Goal: Information Seeking & Learning: Find specific fact

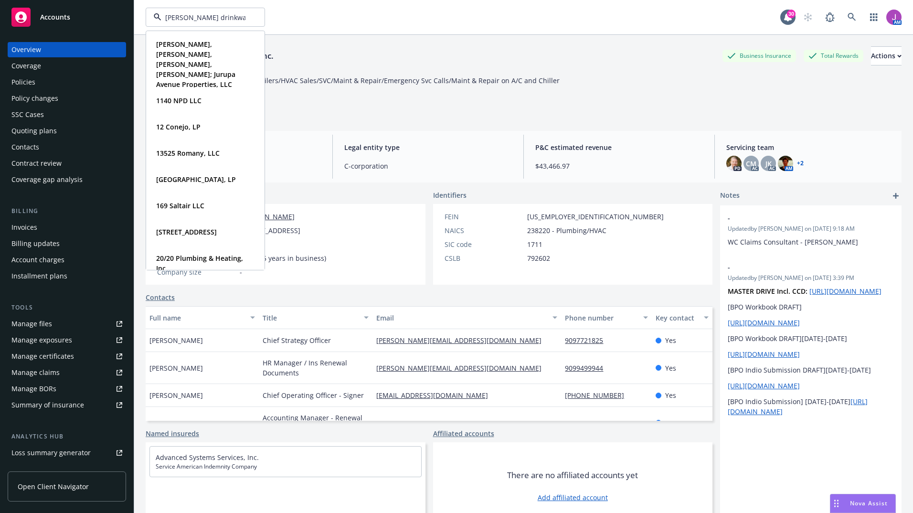
type input "elliott drinkward"
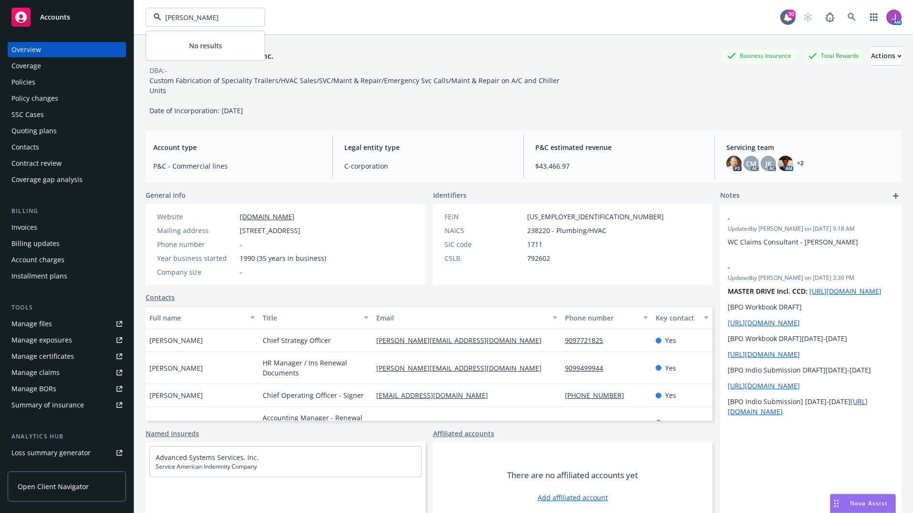
drag, startPoint x: 218, startPoint y: 15, endPoint x: 102, endPoint y: 21, distance: 116.6
click at [102, 21] on div "Accounts Overview Coverage Policies Policy changes SSC Cases Quoting plans Cont…" at bounding box center [456, 256] width 913 height 513
type input "elliott drinkward"
click at [847, 21] on icon at bounding box center [851, 17] width 9 height 9
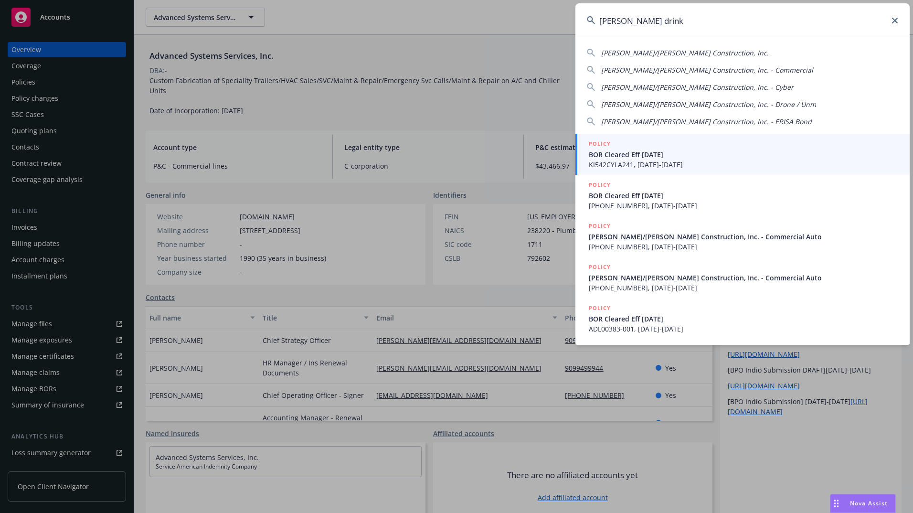
click at [668, 51] on span "Elliott/Drinkward Construction, Inc." at bounding box center [685, 52] width 168 height 9
type input "Elliott/Drinkward Construction, Inc."
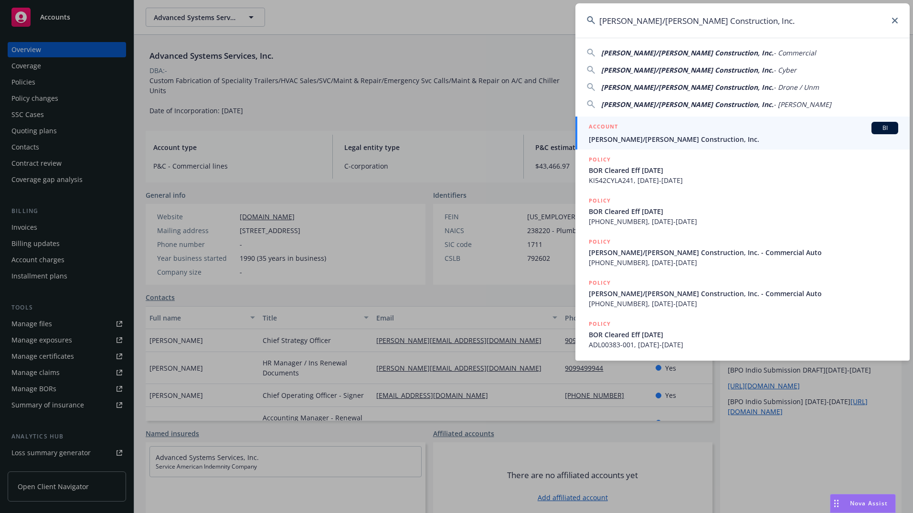
click at [611, 142] on span "Elliott/Drinkward Construction, Inc." at bounding box center [742, 139] width 309 height 10
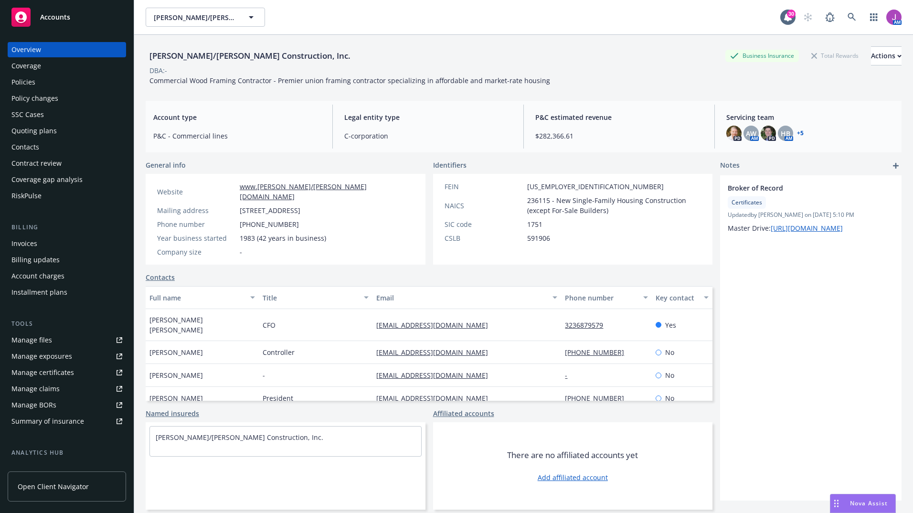
click at [31, 245] on div "Invoices" at bounding box center [24, 243] width 26 height 15
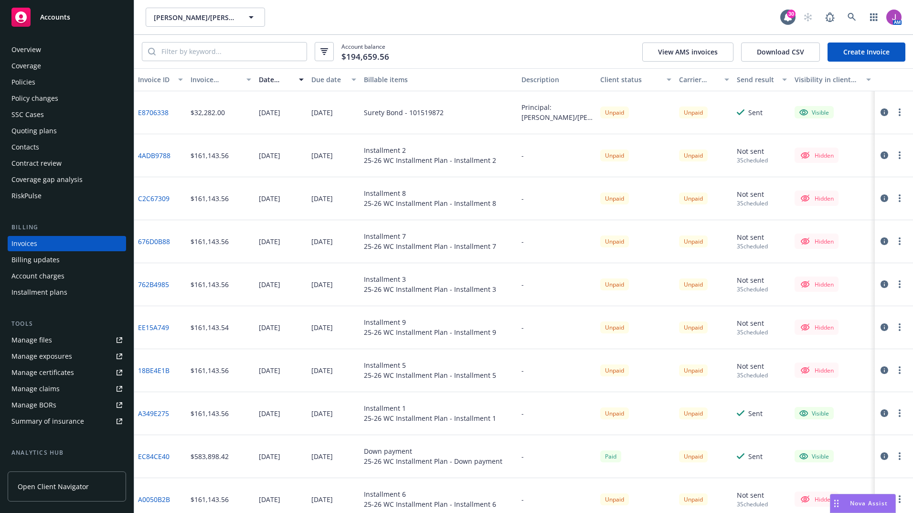
click at [44, 295] on div "Installment plans" at bounding box center [39, 291] width 56 height 15
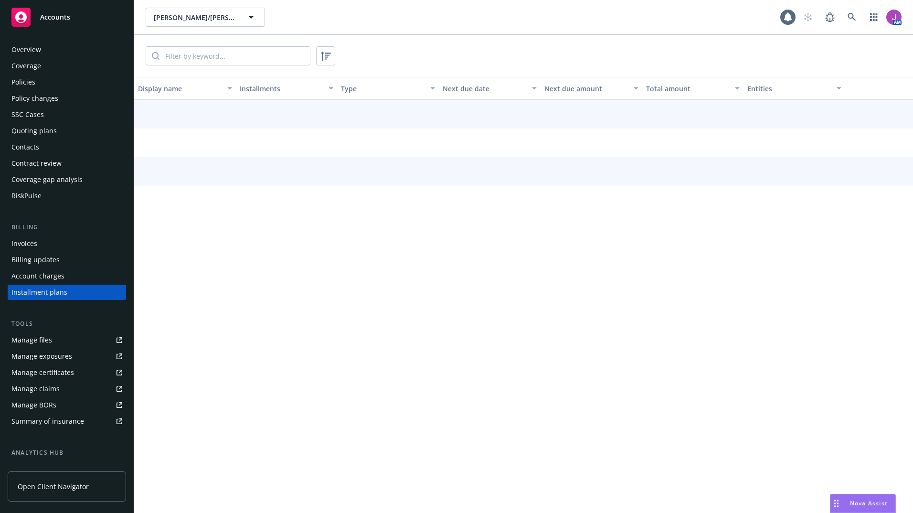
scroll to position [21, 0]
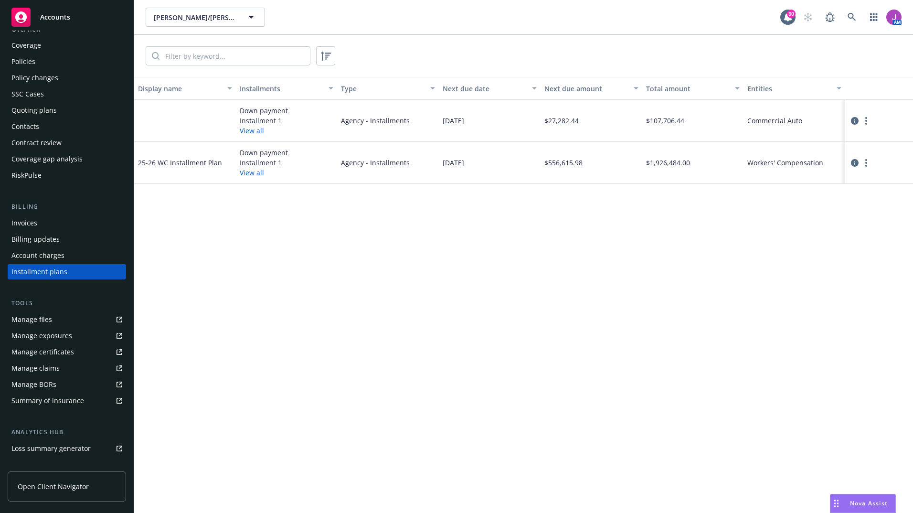
click at [252, 173] on button "View all" at bounding box center [252, 173] width 24 height 10
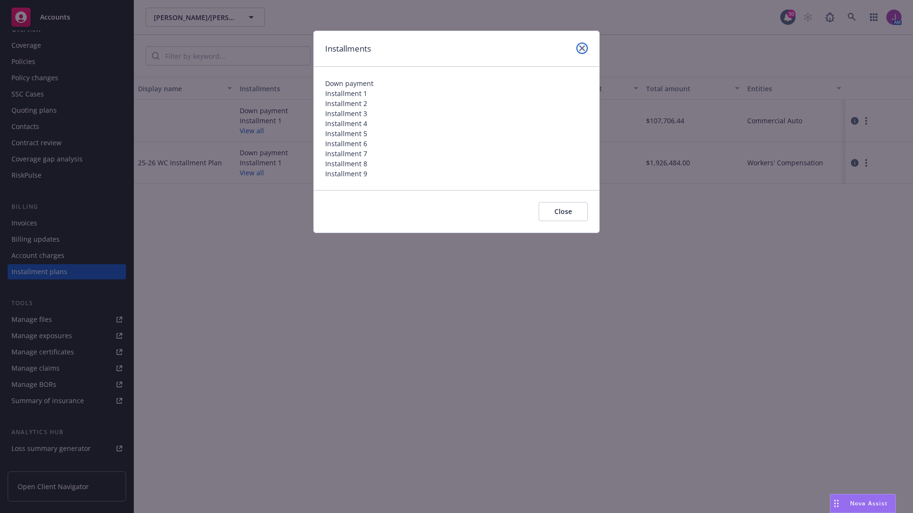
click at [582, 46] on icon "close" at bounding box center [582, 48] width 6 height 6
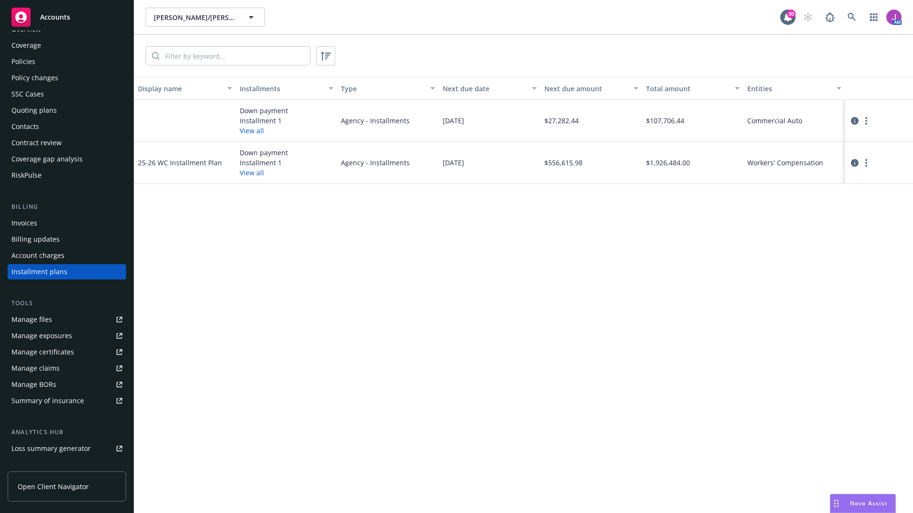
click at [851, 157] on div at bounding box center [879, 162] width 60 height 11
click at [854, 165] on icon "circleInformation" at bounding box center [855, 163] width 8 height 8
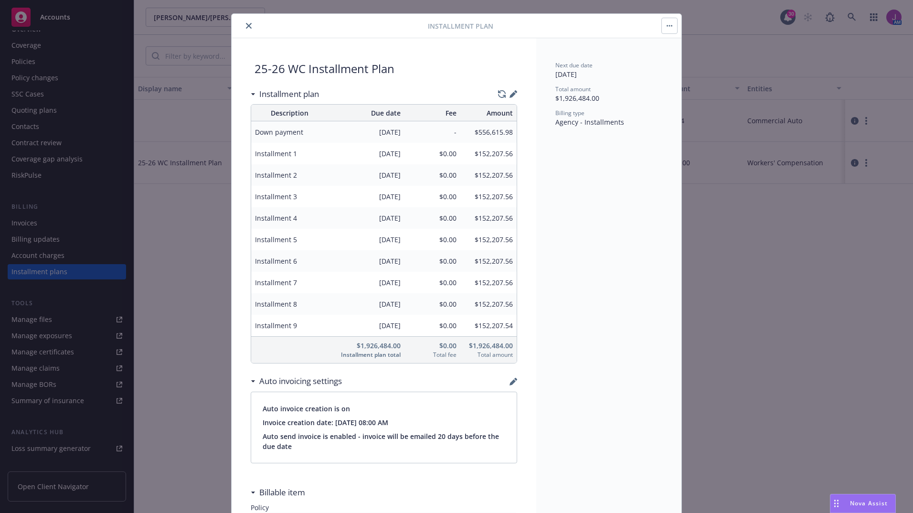
scroll to position [107, 0]
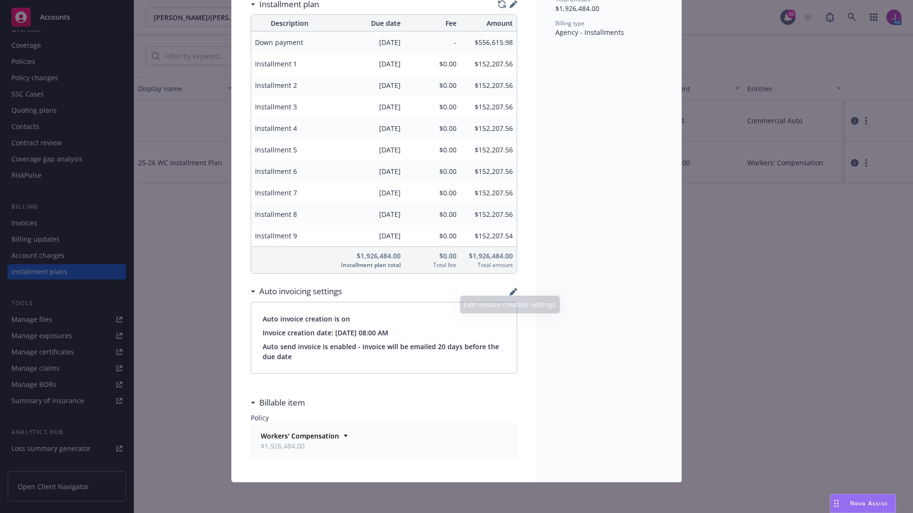
click at [509, 293] on icon "button" at bounding box center [513, 292] width 8 height 8
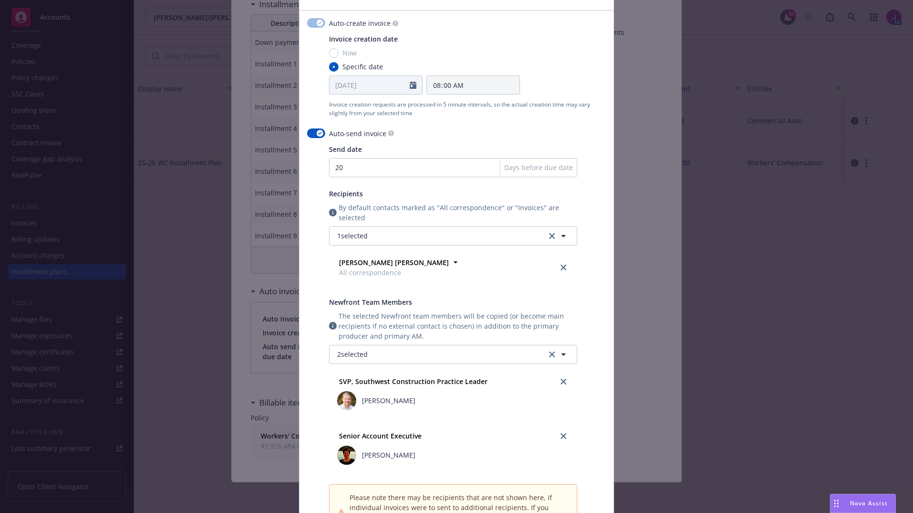
scroll to position [56, 0]
click at [371, 261] on strong "Lisa Michelle" at bounding box center [394, 262] width 110 height 9
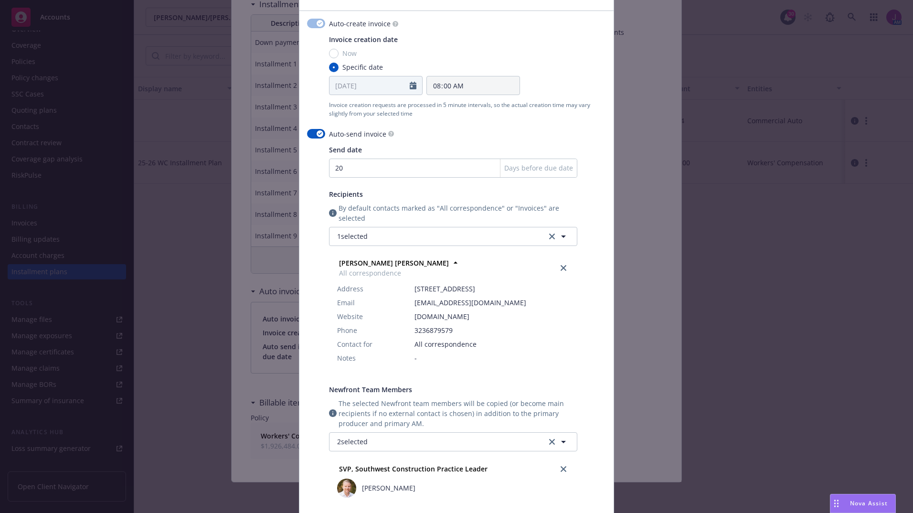
scroll to position [0, 0]
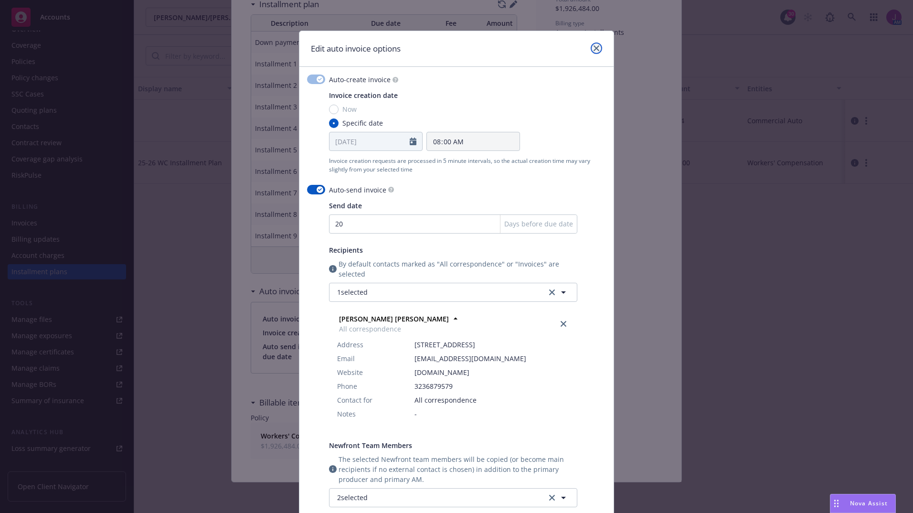
click at [596, 44] on link "close" at bounding box center [595, 47] width 11 height 11
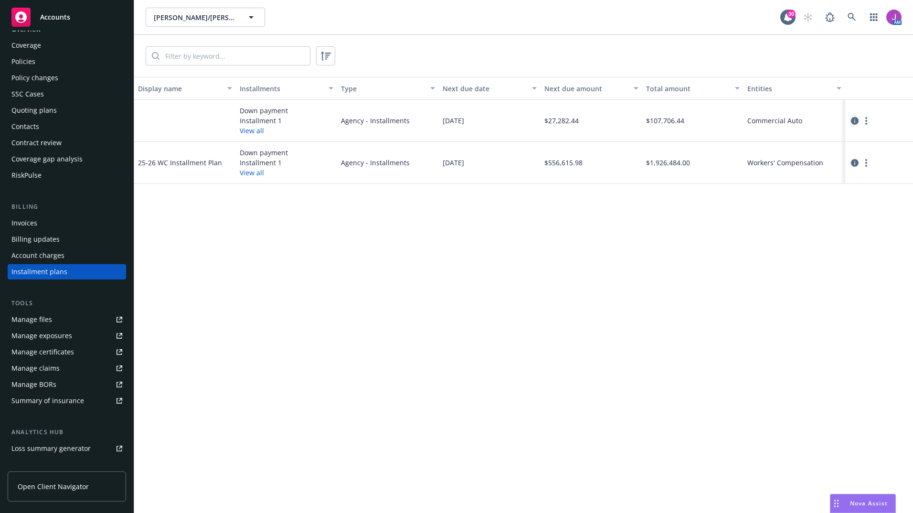
click at [855, 118] on icon "circleInformation" at bounding box center [855, 121] width 8 height 8
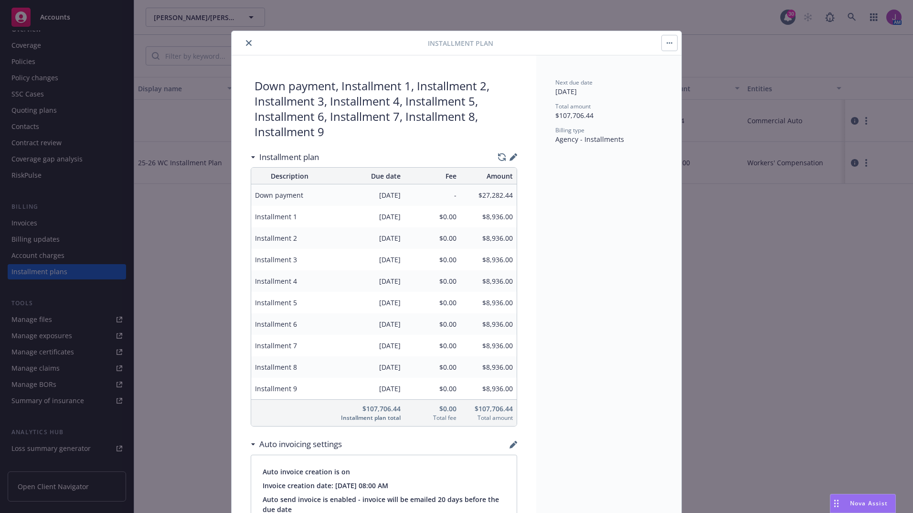
scroll to position [153, 0]
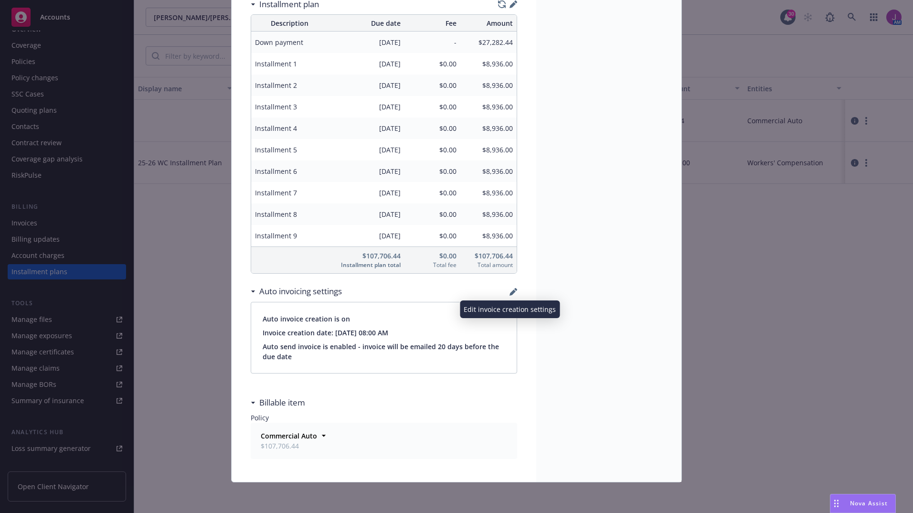
click at [510, 291] on icon "button" at bounding box center [512, 292] width 6 height 6
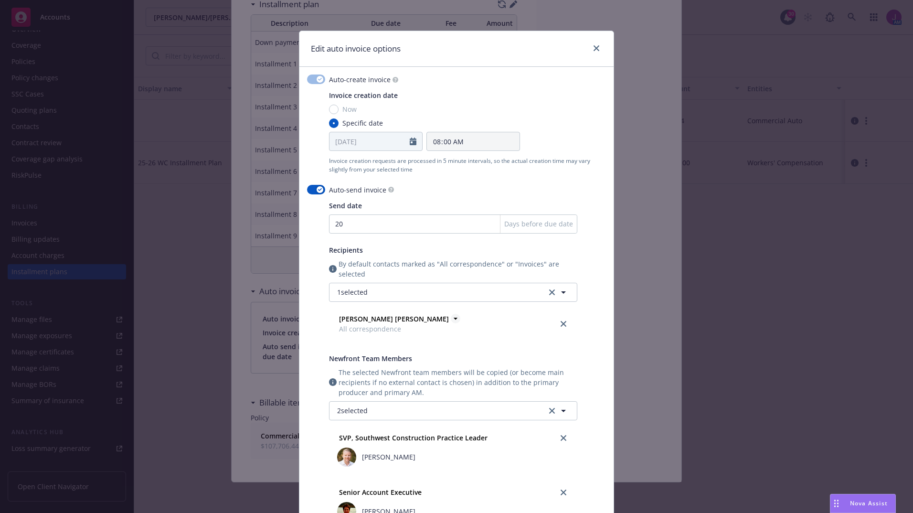
click at [451, 318] on icon at bounding box center [456, 319] width 10 height 10
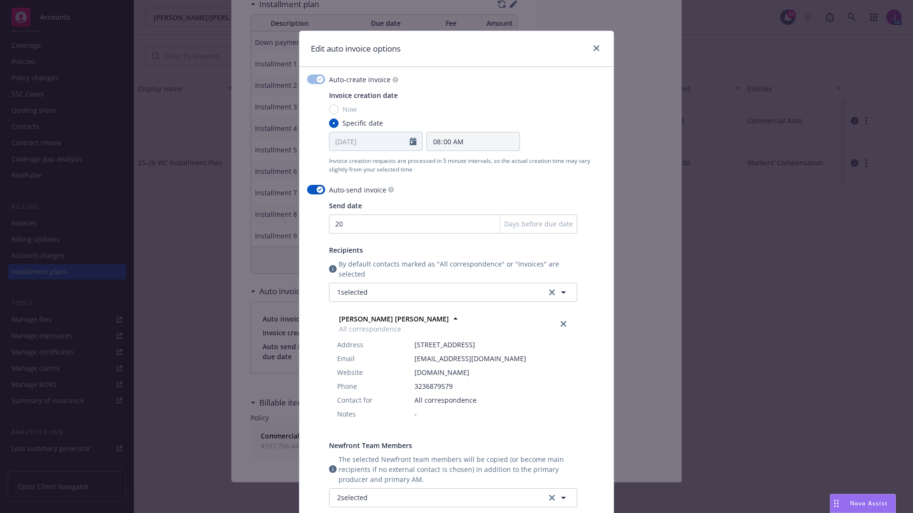
drag, startPoint x: 411, startPoint y: 366, endPoint x: 534, endPoint y: 371, distance: 123.3
click at [534, 363] on span "lmichelle@elliottdrinkward.com" at bounding box center [491, 358] width 155 height 10
copy span "lmichelle@elliottdrinkward.com"
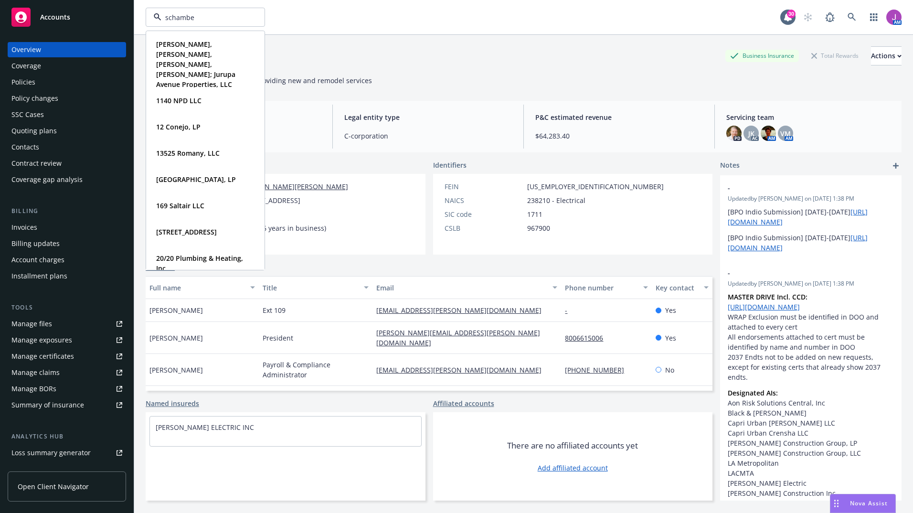
type input "[PERSON_NAME]"
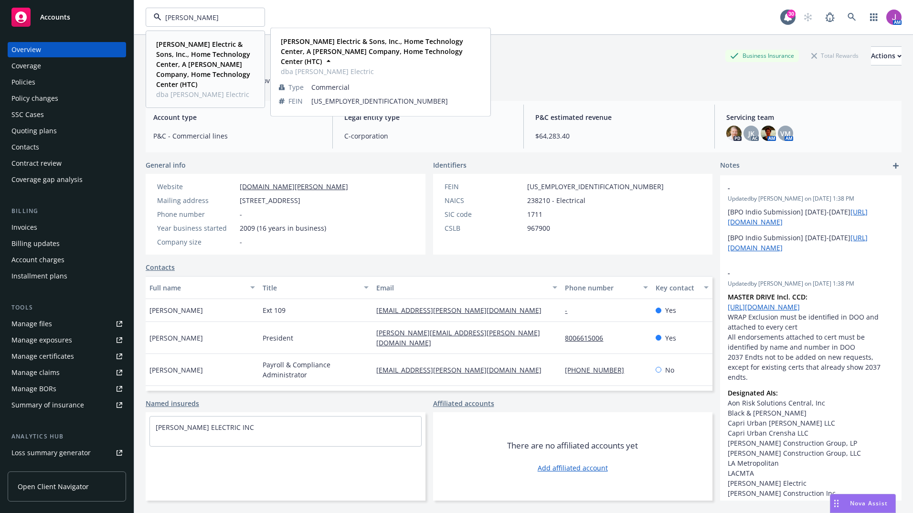
click at [189, 62] on strong "[PERSON_NAME] Electric & Sons, Inc., Home Technology Center, A [PERSON_NAME] Co…" at bounding box center [203, 64] width 94 height 49
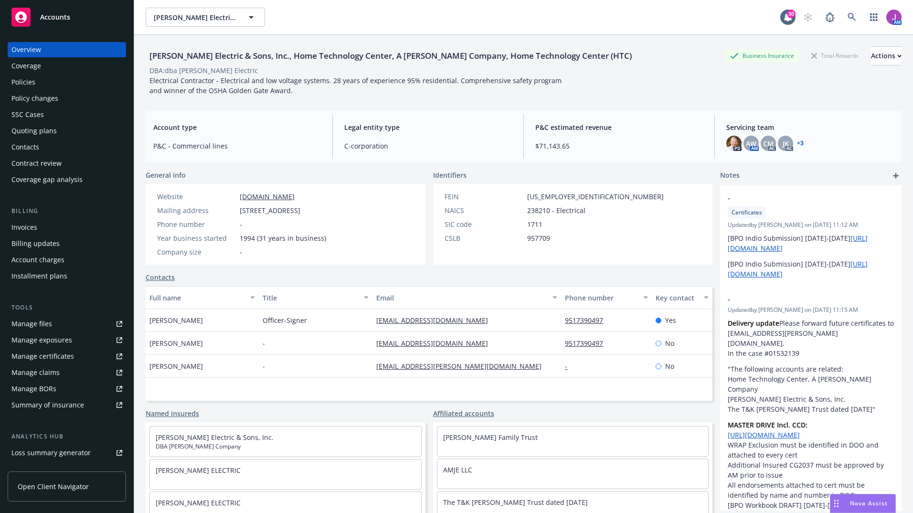
click at [36, 89] on div "Policies" at bounding box center [66, 81] width 111 height 15
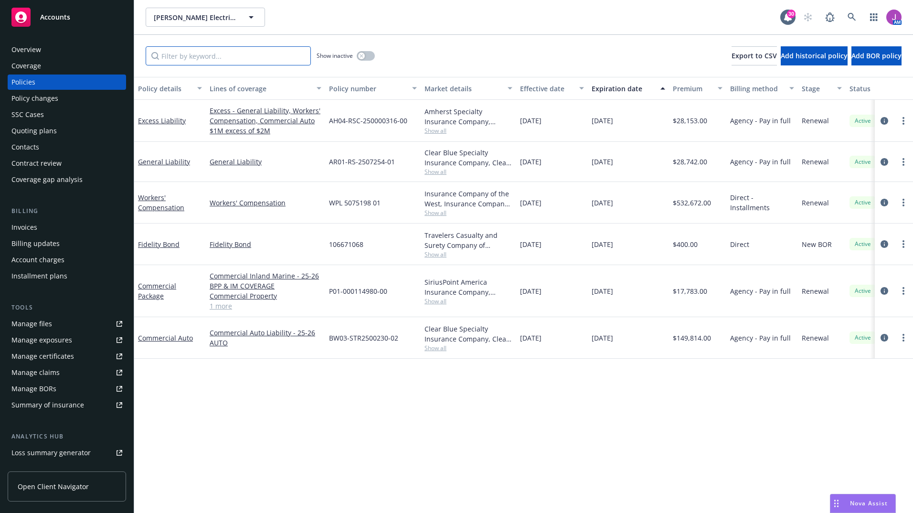
click at [189, 52] on input "Filter by keyword..." at bounding box center [228, 55] width 165 height 19
paste input "AR01-RS-2407254-00"
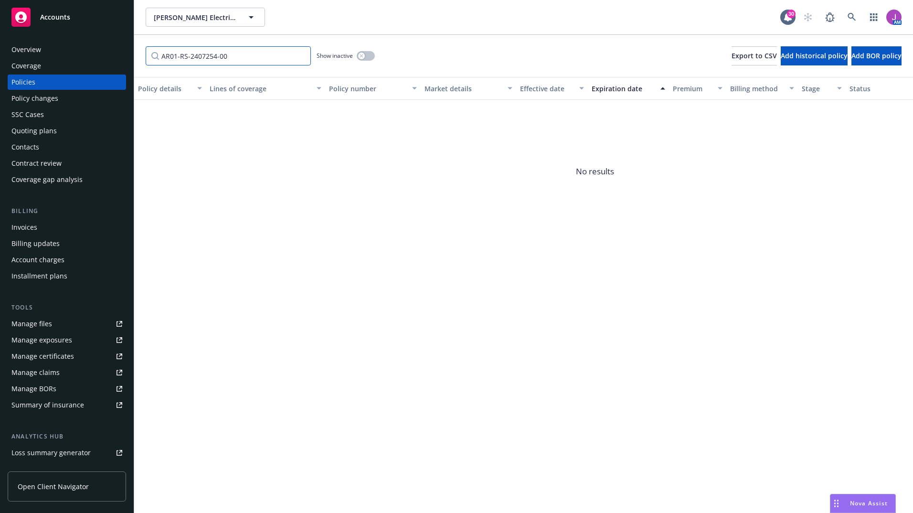
type input "AR01-RS-2407254-00"
click at [365, 50] on div "Show inactive" at bounding box center [345, 55] width 58 height 19
click at [360, 55] on icon "button" at bounding box center [361, 56] width 4 height 4
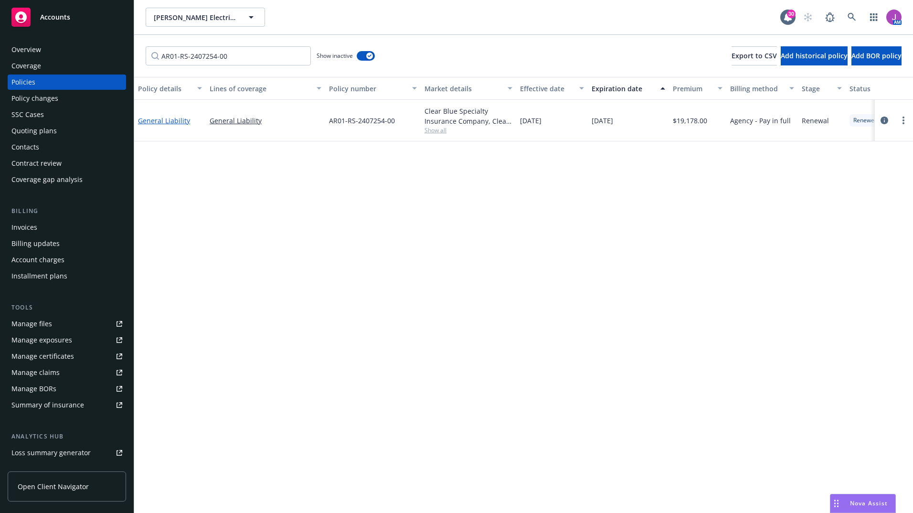
click at [147, 119] on link "General Liability" at bounding box center [164, 120] width 52 height 9
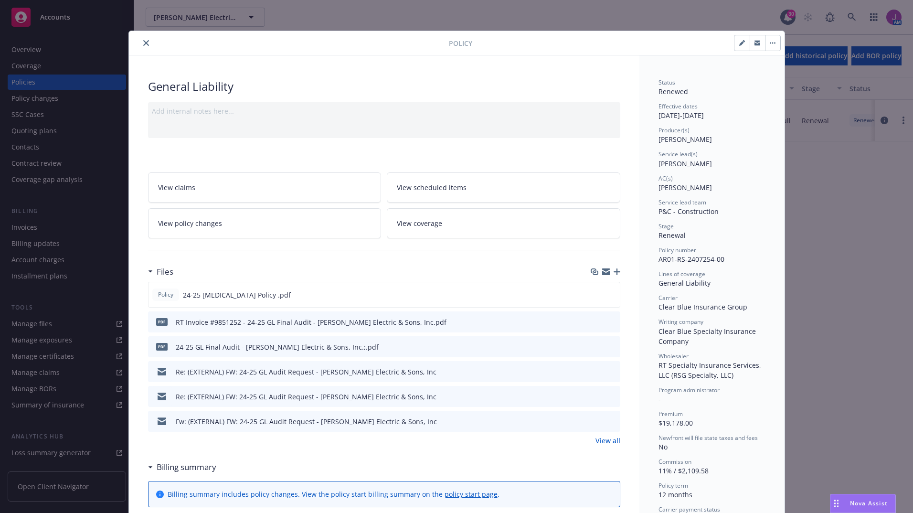
click at [239, 226] on link "View policy changes" at bounding box center [264, 223] width 233 height 30
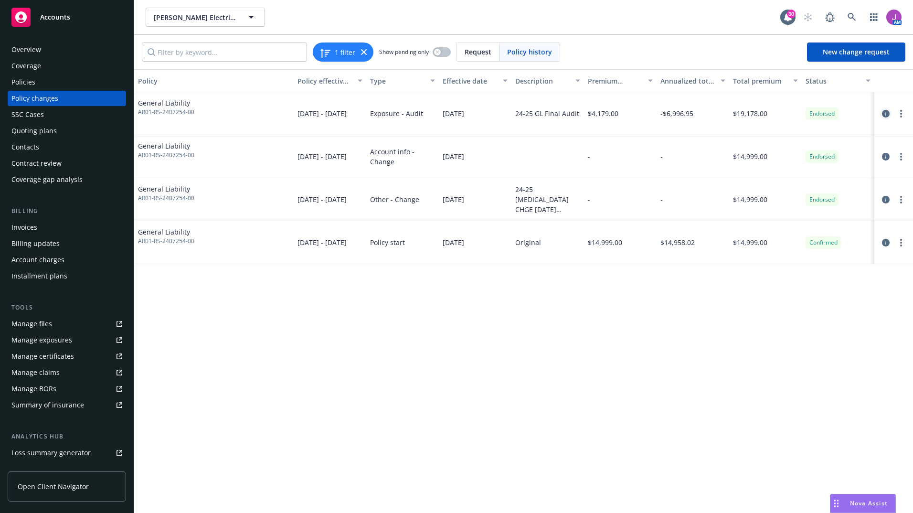
click at [885, 116] on icon "circleInformation" at bounding box center [886, 114] width 8 height 8
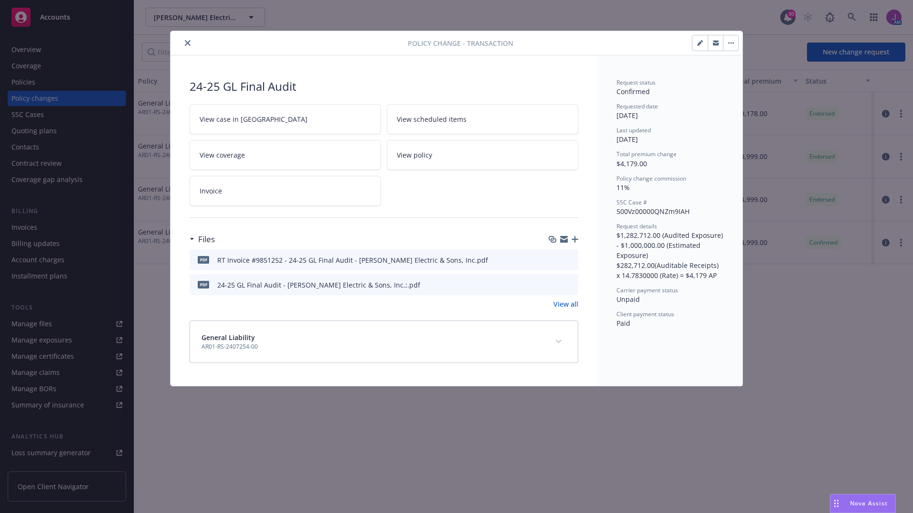
click at [570, 283] on icon "preview file" at bounding box center [569, 284] width 9 height 7
click at [231, 188] on link "Invoice" at bounding box center [284, 191] width 191 height 30
click at [258, 201] on link "Invoice" at bounding box center [284, 191] width 191 height 30
click at [717, 40] on icon "button" at bounding box center [716, 43] width 6 height 6
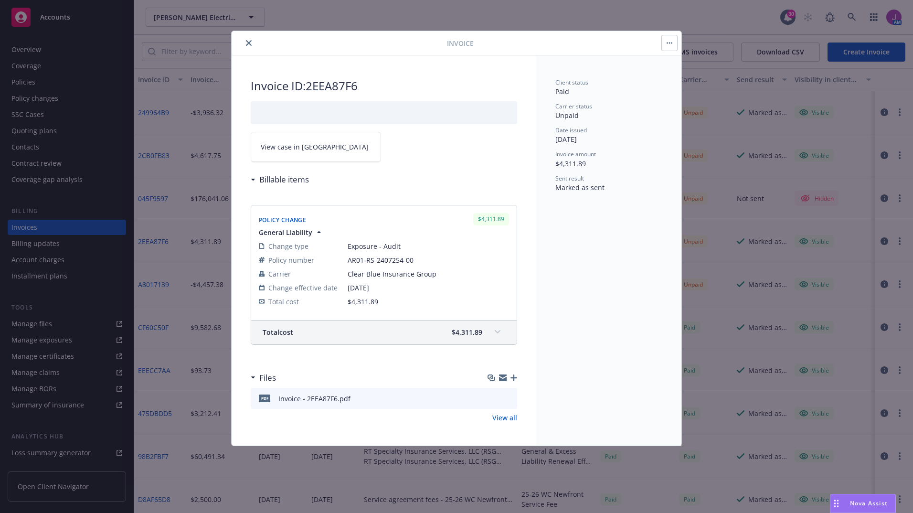
click at [671, 42] on icon "button" at bounding box center [669, 43] width 6 height 2
click at [350, 149] on link "View case in SSC" at bounding box center [316, 147] width 130 height 30
click at [244, 42] on button "close" at bounding box center [248, 42] width 11 height 11
drag, startPoint x: 251, startPoint y: 84, endPoint x: 366, endPoint y: 87, distance: 115.5
click at [366, 87] on h2 "Invoice ID: 2EEA87F6" at bounding box center [384, 85] width 266 height 15
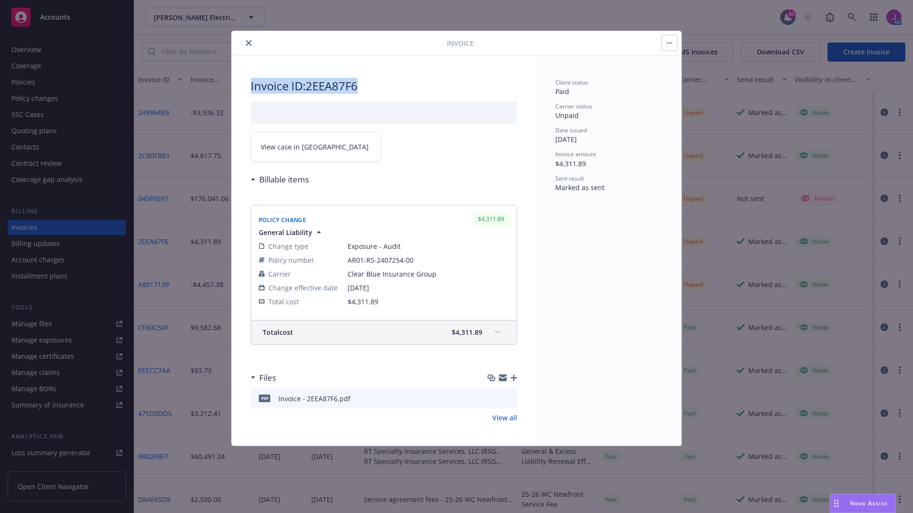
copy h2 "Invoice ID: 2EEA87F6"
click at [192, 51] on div "Invoice Invoice ID: 2EEA87F6 View case in SSC Billable items Policy Change $4,3…" at bounding box center [456, 256] width 913 height 513
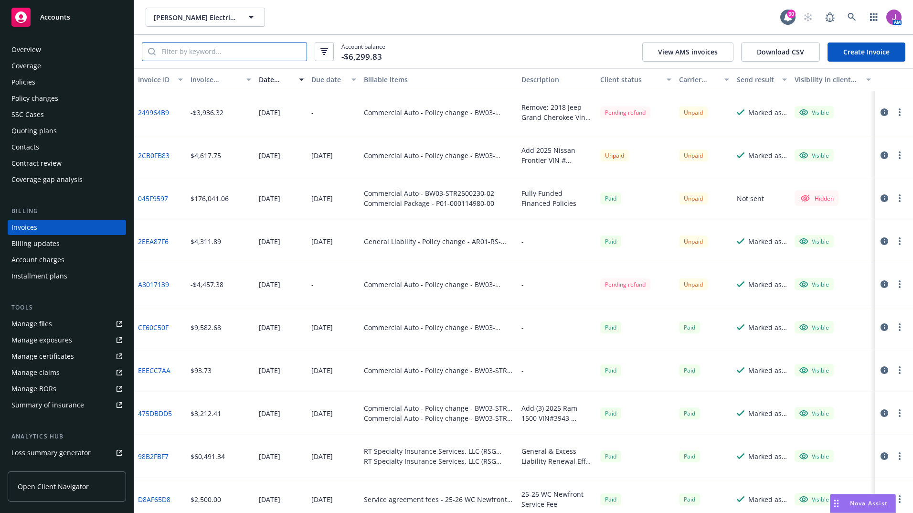
click at [192, 51] on input "search" at bounding box center [231, 51] width 151 height 18
paste input "Invoice ID: 2EEA87F6"
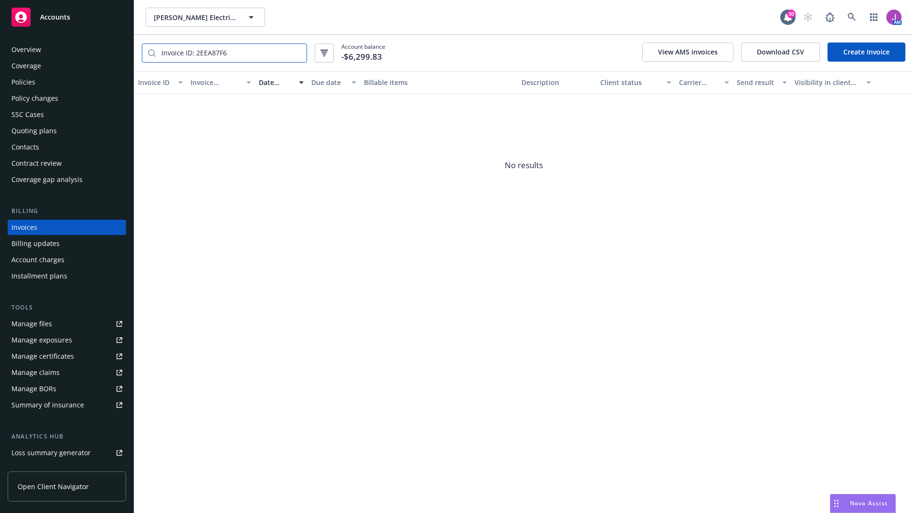
drag, startPoint x: 196, startPoint y: 55, endPoint x: 73, endPoint y: 42, distance: 124.2
click at [73, 42] on div "Accounts Overview Coverage Policies Policy changes SSC Cases Quoting plans Cont…" at bounding box center [456, 256] width 913 height 513
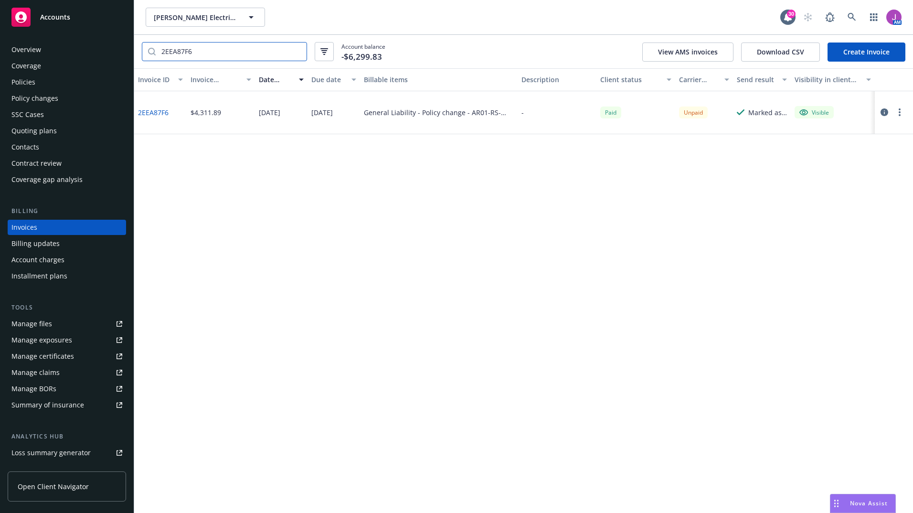
type input "2EEA87F6"
click at [158, 112] on link "2EEA87F6" at bounding box center [153, 112] width 31 height 10
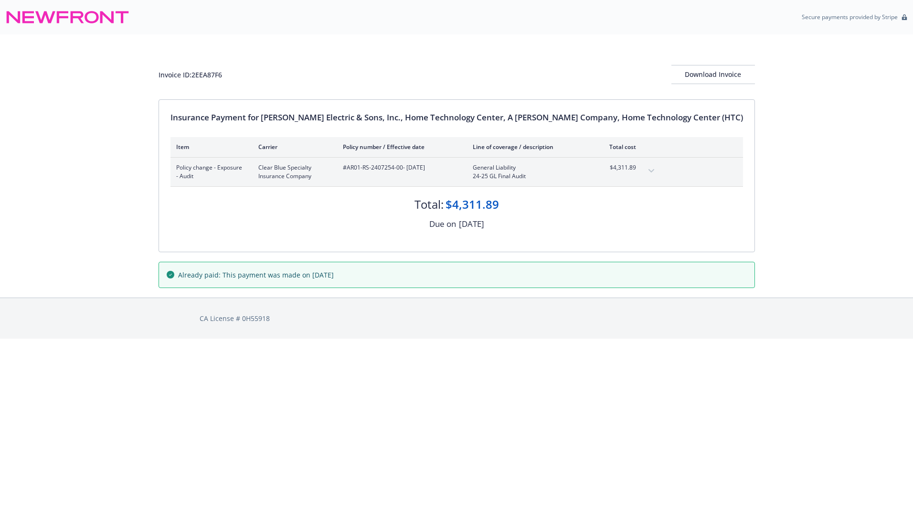
click at [143, 285] on div "Invoice ID: 2EEA87F6 Download Invoice Insurance Payment for [PERSON_NAME] Elect…" at bounding box center [456, 165] width 913 height 263
